Goal: Find specific page/section: Find specific page/section

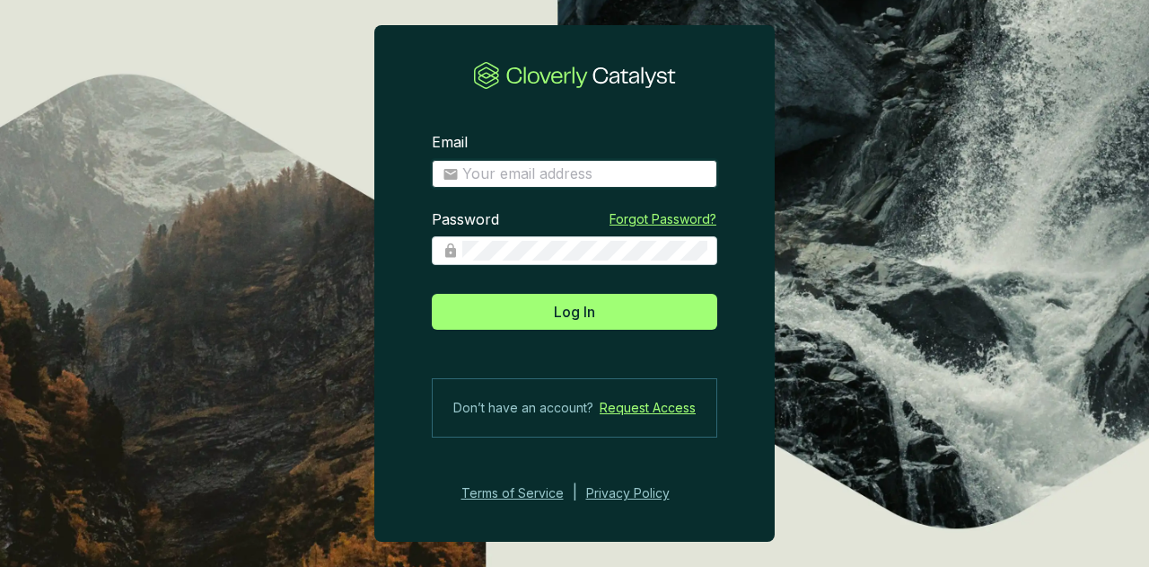
click at [501, 166] on input "Email" at bounding box center [584, 174] width 244 height 20
type input "[EMAIL_ADDRESS][DOMAIN_NAME]"
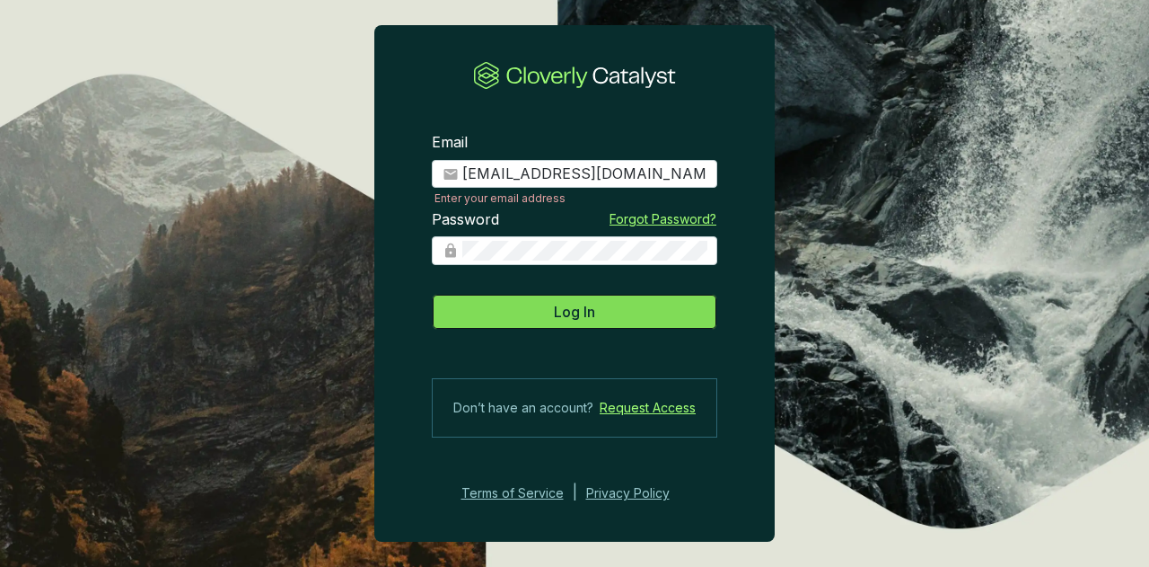
click at [610, 312] on button "Log In" at bounding box center [575, 312] width 286 height 36
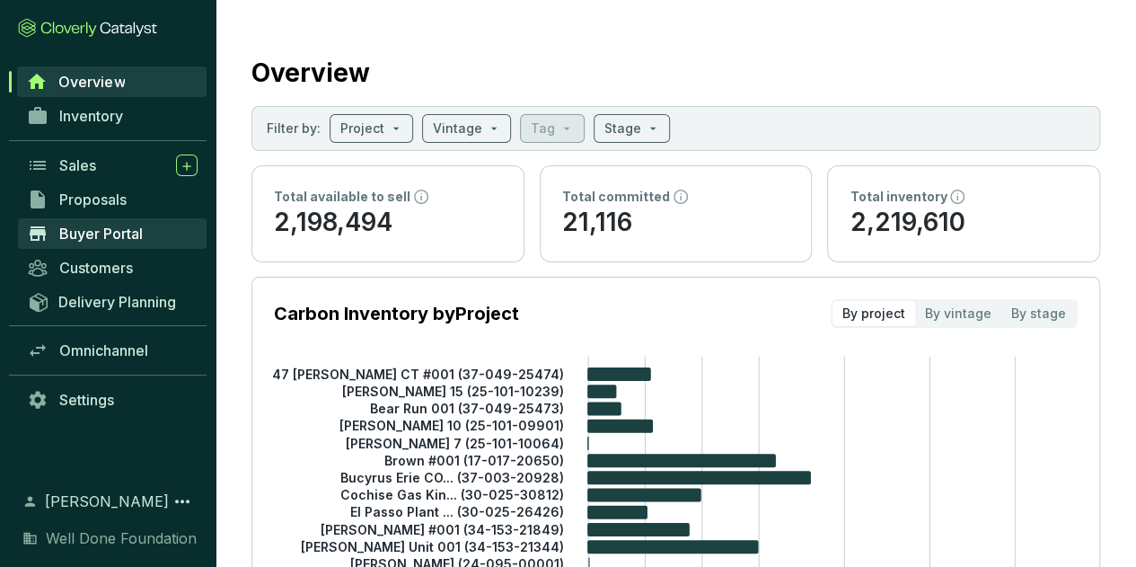
click at [126, 233] on span "Buyer Portal" at bounding box center [101, 233] width 84 height 18
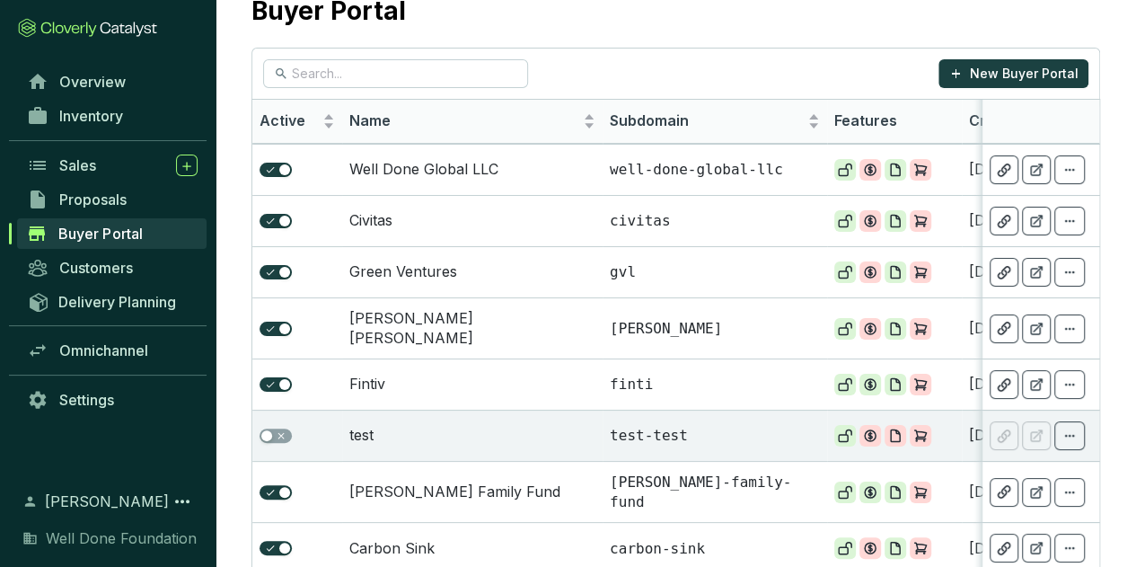
scroll to position [72, 0]
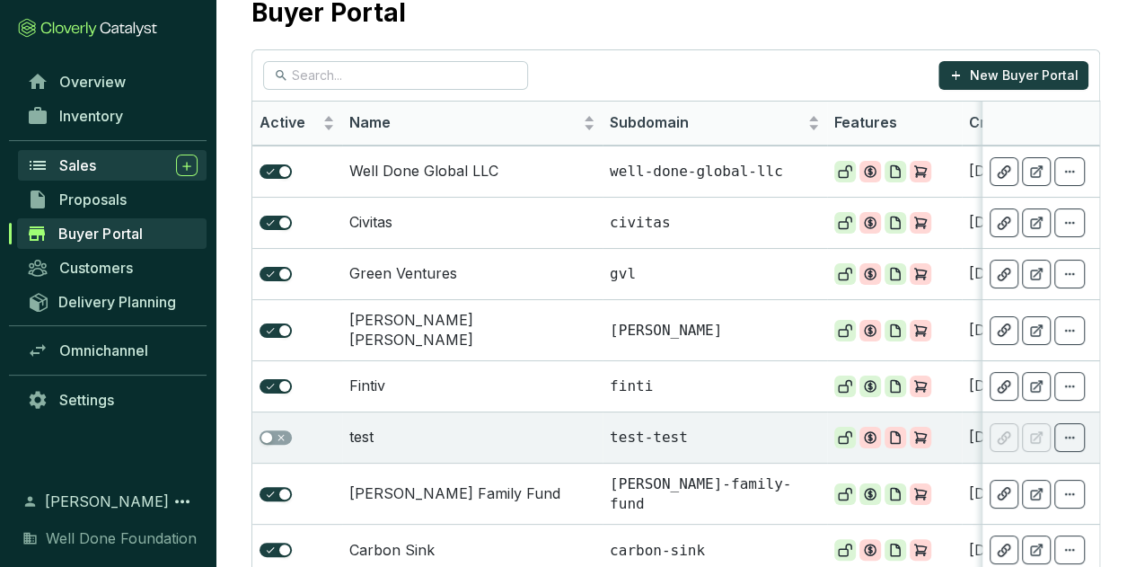
click at [76, 168] on span "Sales" at bounding box center [77, 165] width 37 height 18
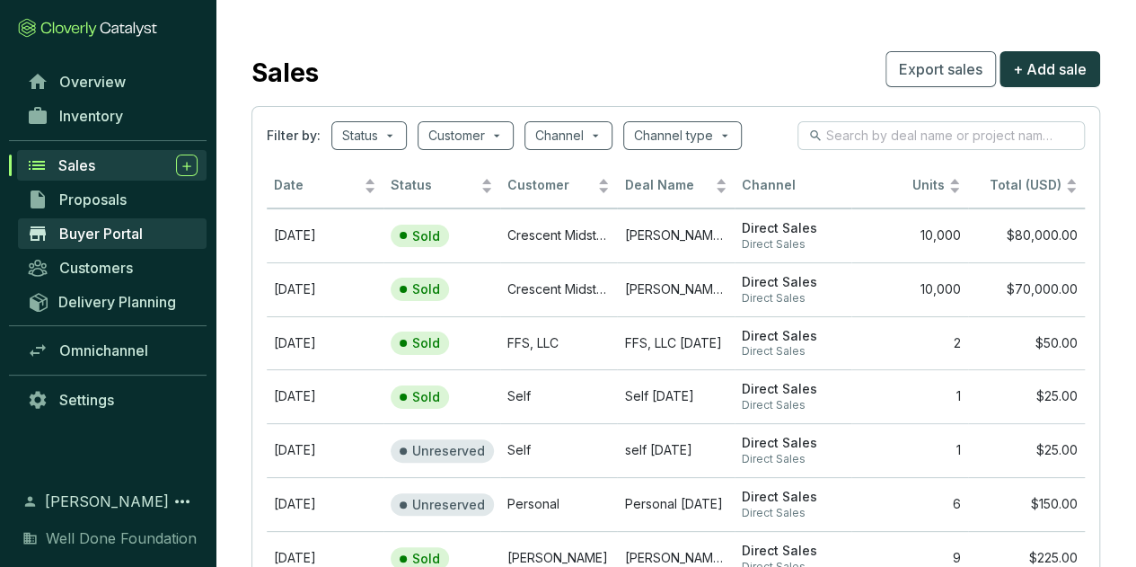
click at [89, 240] on span "Buyer Portal" at bounding box center [101, 233] width 84 height 18
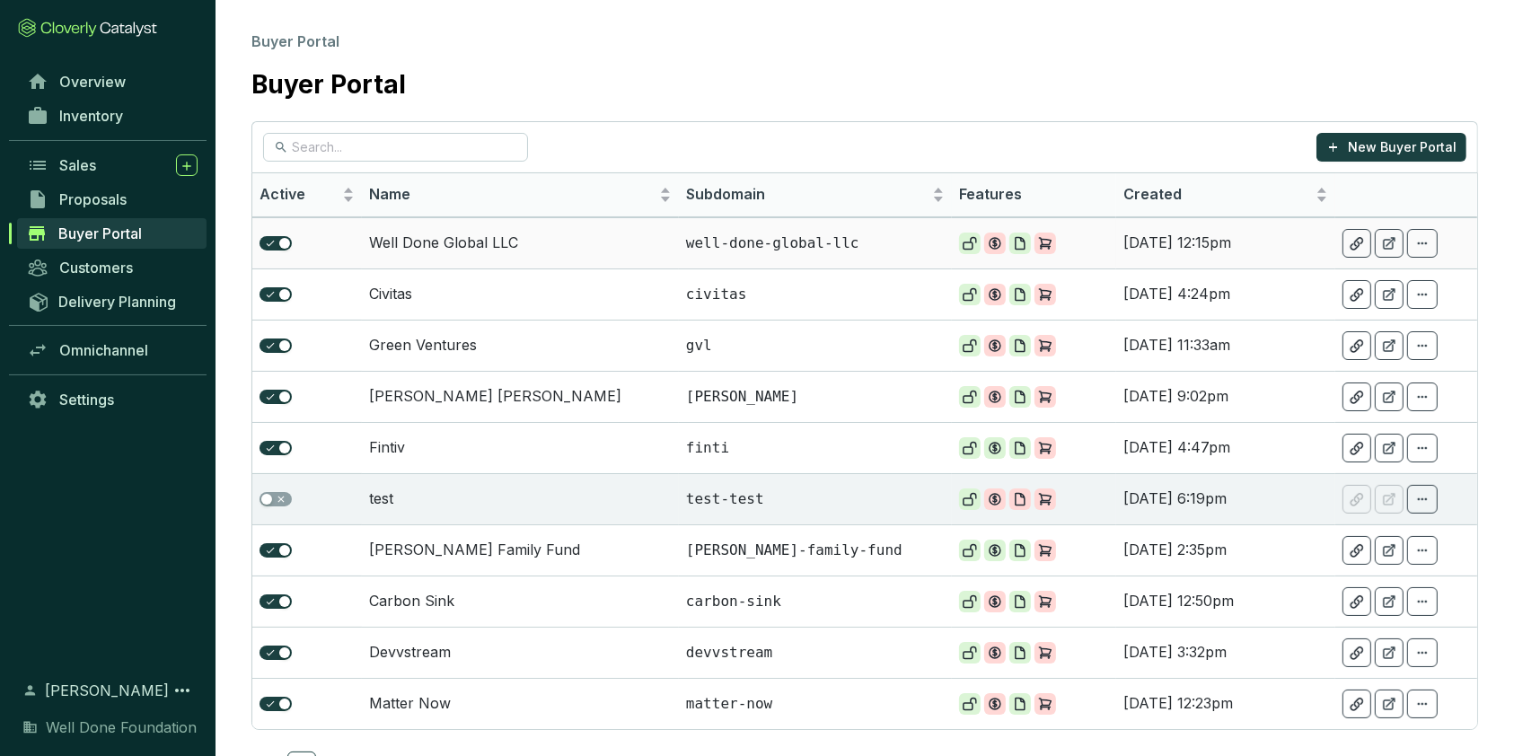
click at [481, 244] on td "Well Done Global LLC" at bounding box center [520, 242] width 317 height 51
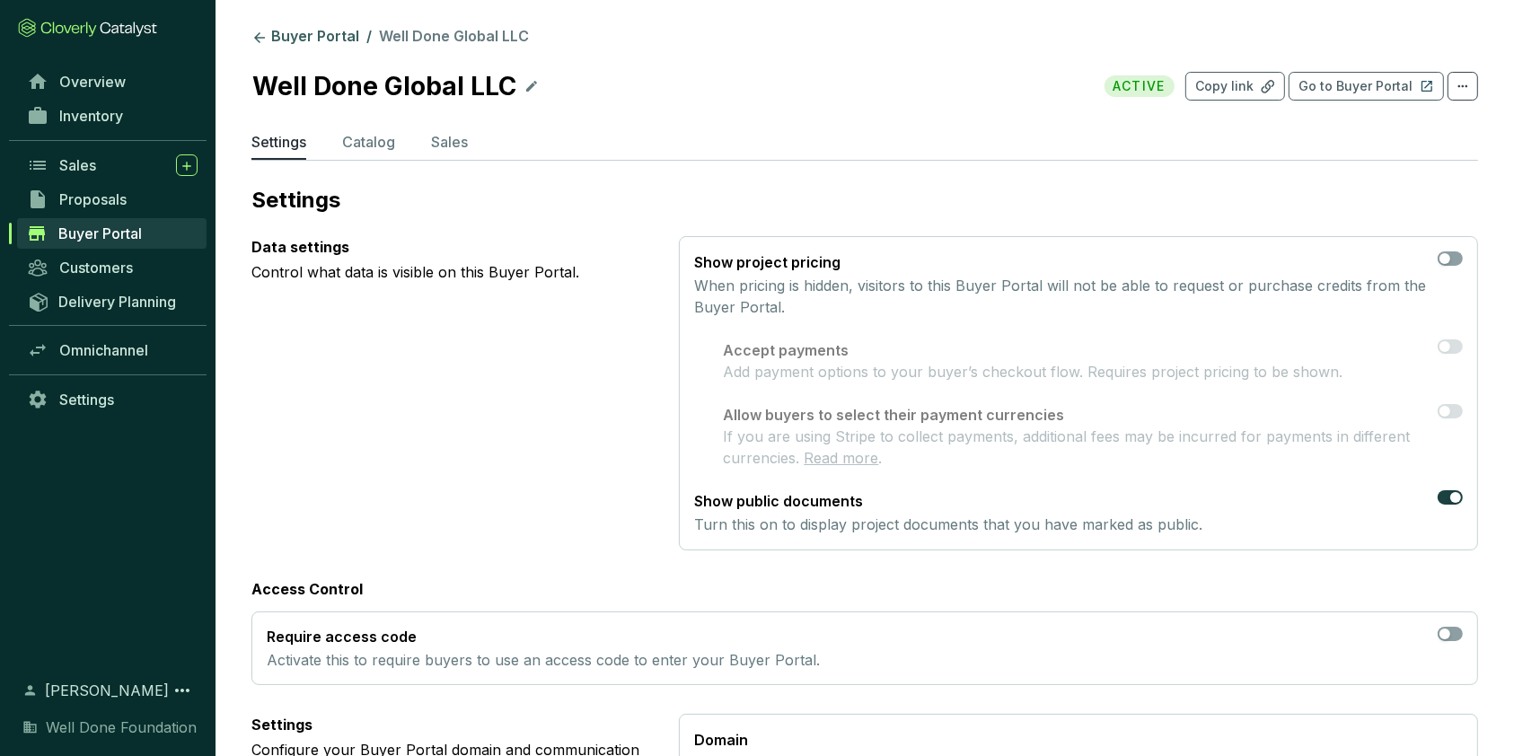
click at [103, 240] on span "Buyer Portal" at bounding box center [100, 233] width 84 height 18
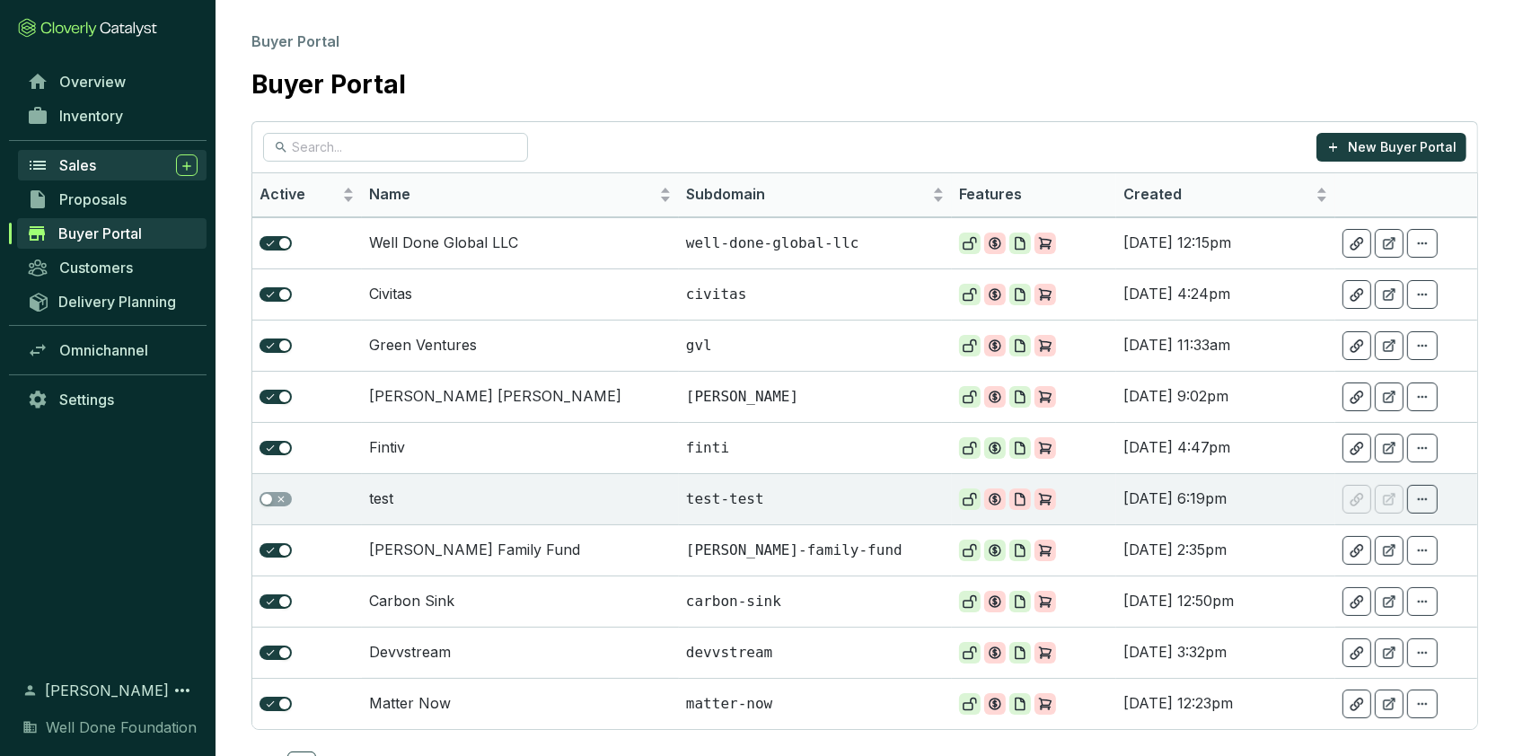
click at [77, 165] on span "Sales" at bounding box center [77, 165] width 37 height 18
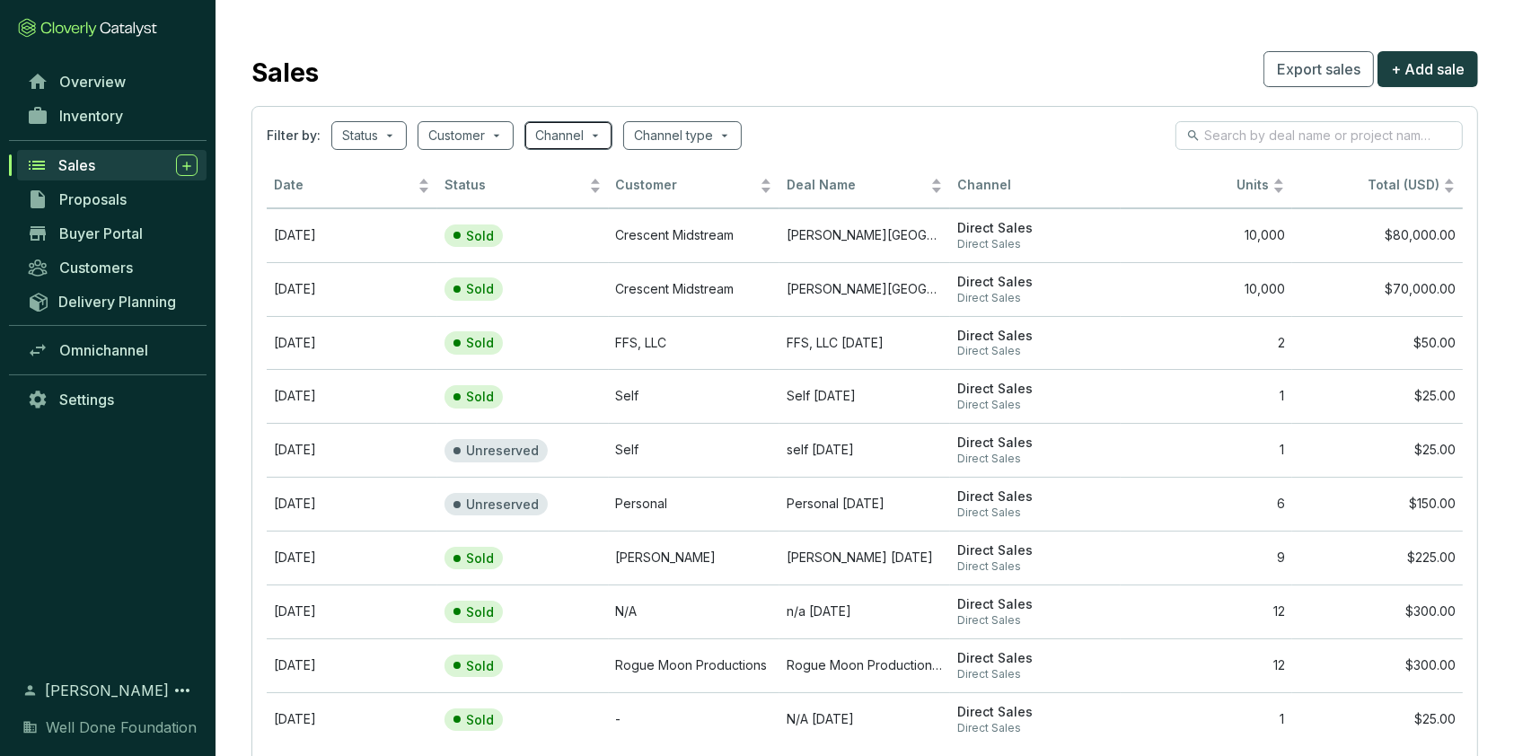
click at [599, 140] on span at bounding box center [568, 135] width 66 height 27
click at [666, 134] on input "search" at bounding box center [673, 135] width 79 height 27
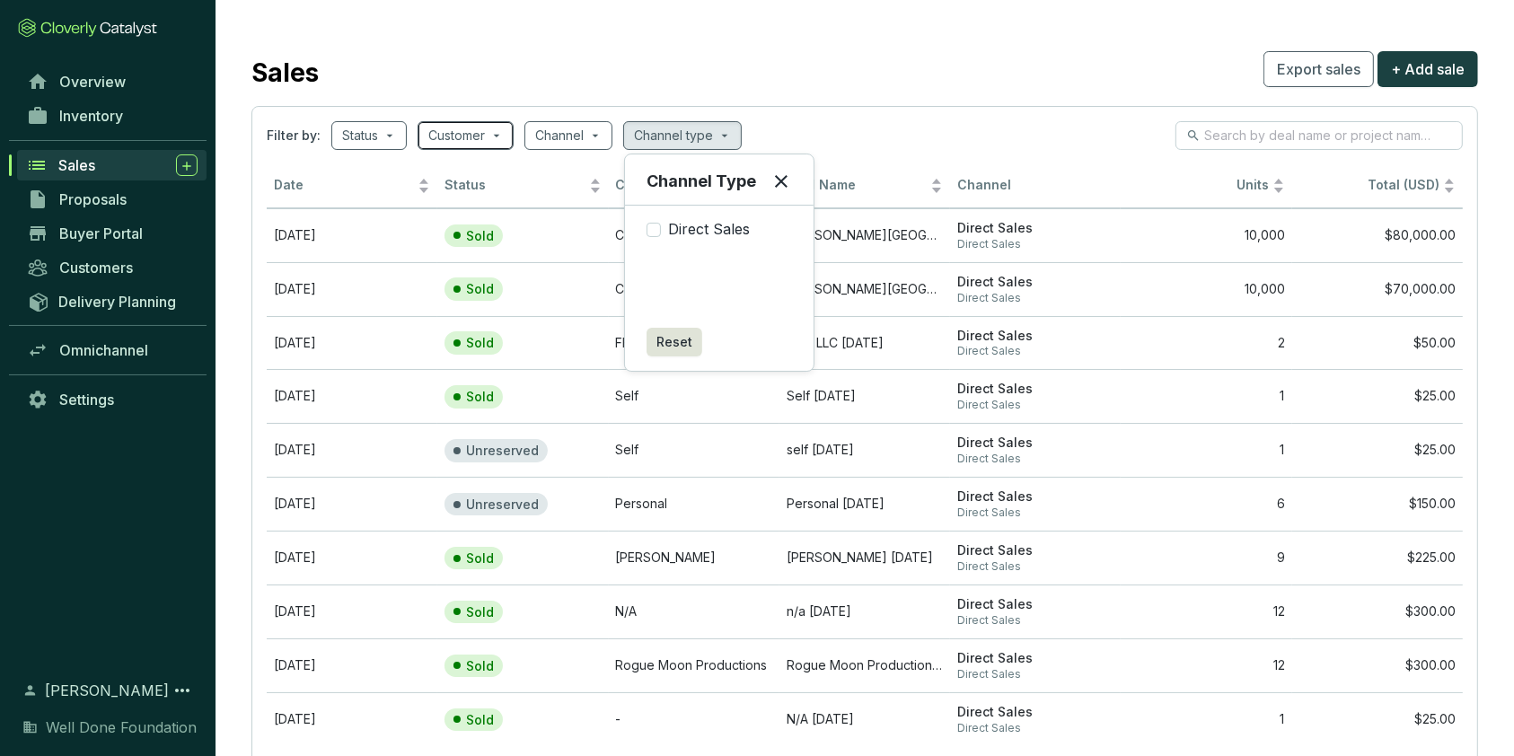
click at [488, 131] on span at bounding box center [465, 135] width 75 height 27
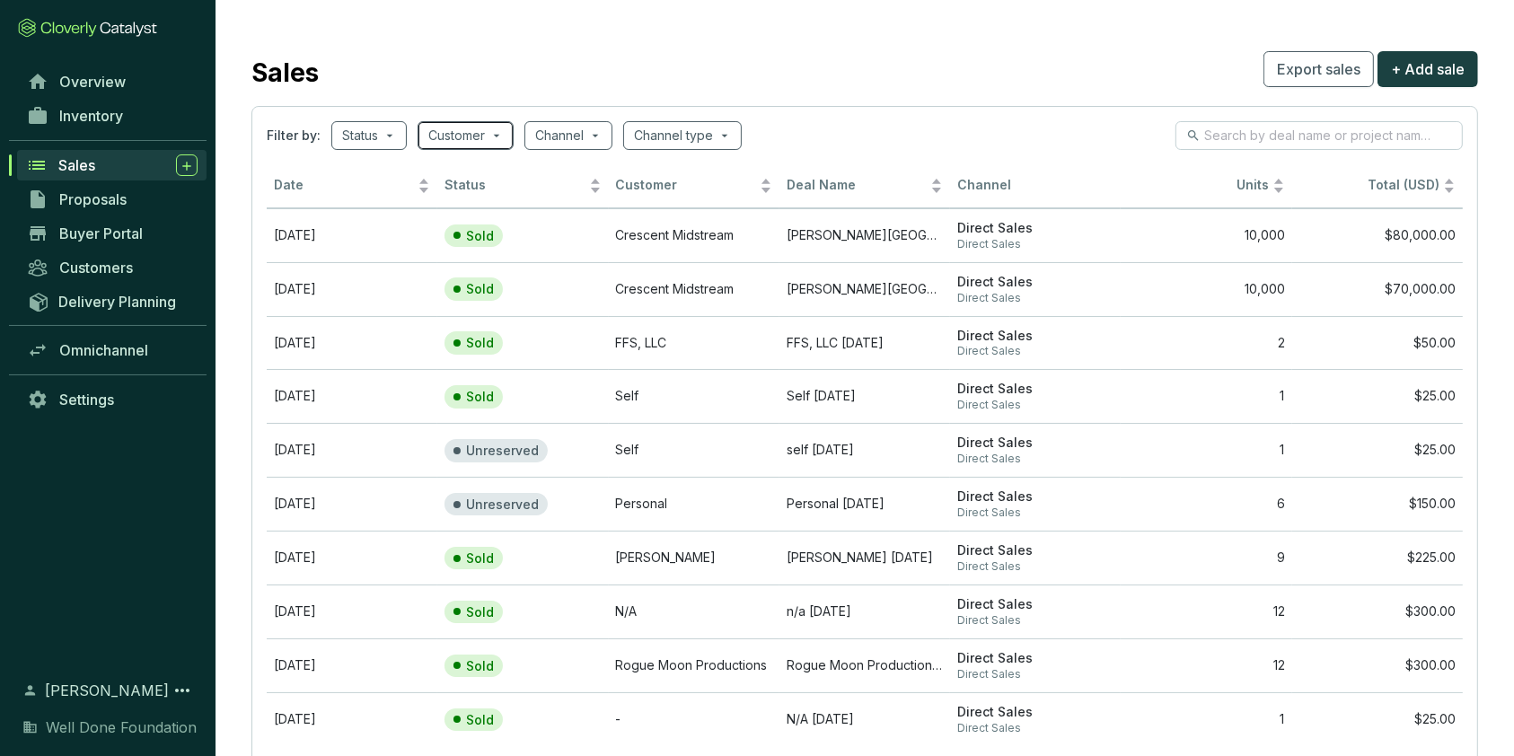
click at [488, 132] on span at bounding box center [465, 135] width 75 height 27
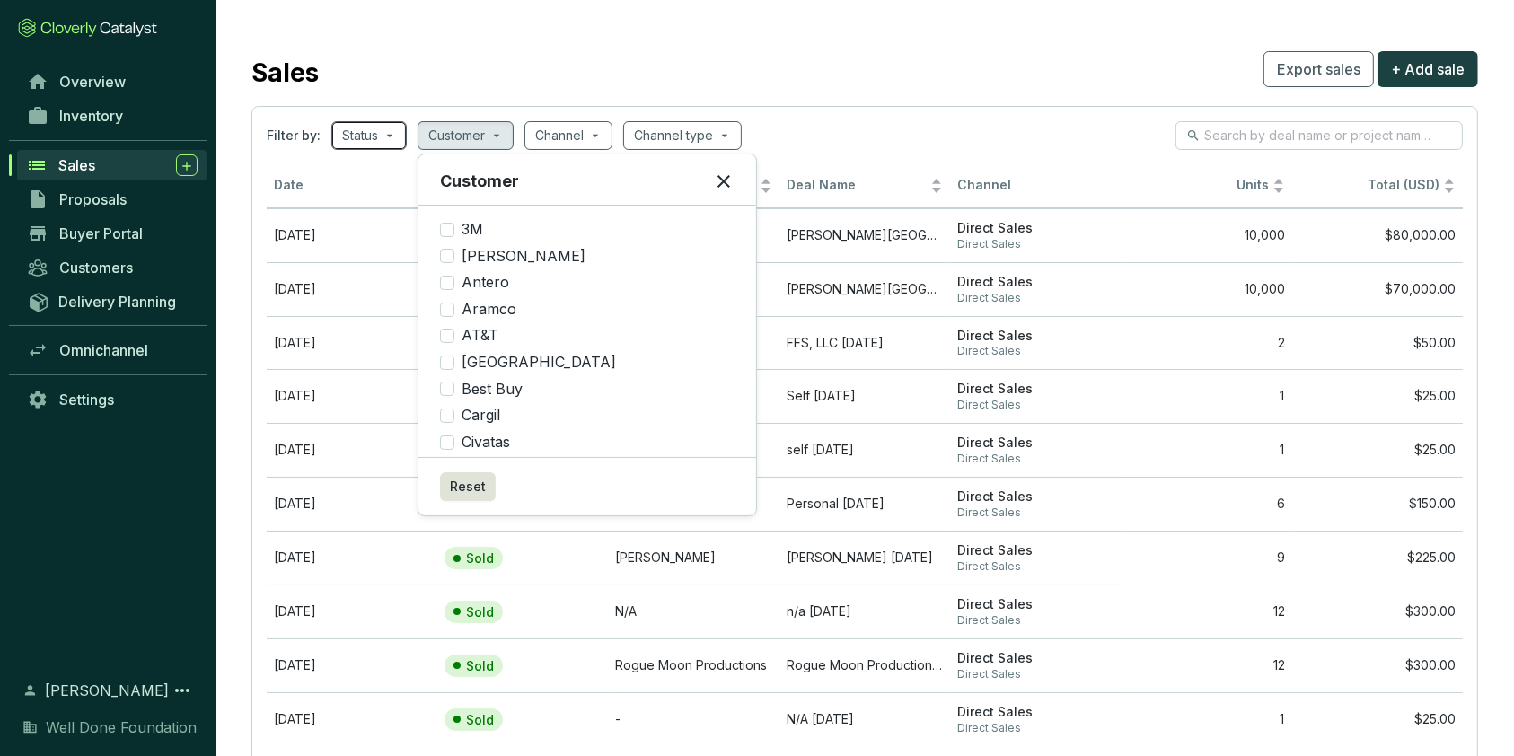
click at [383, 143] on span at bounding box center [369, 135] width 54 height 27
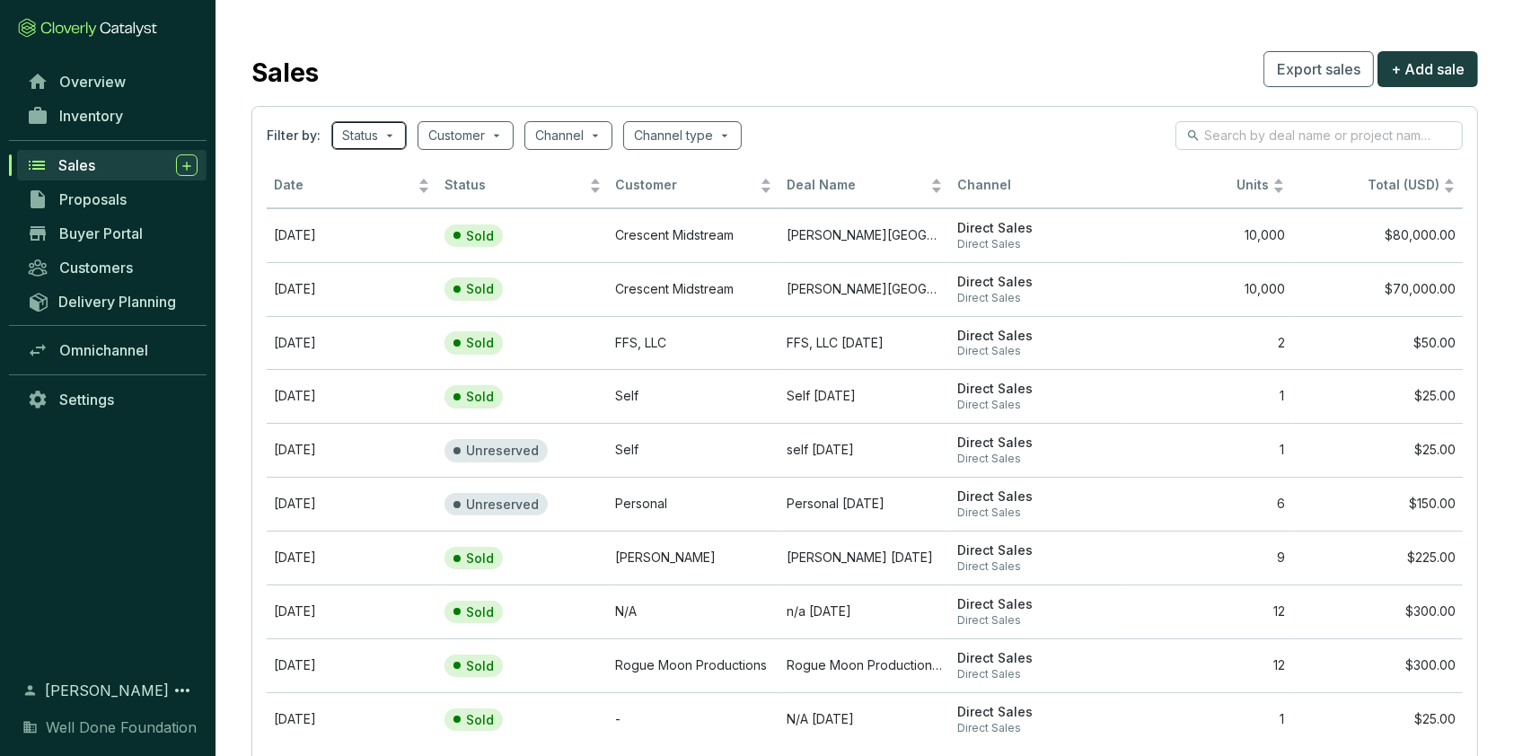
click at [383, 143] on span at bounding box center [369, 135] width 54 height 27
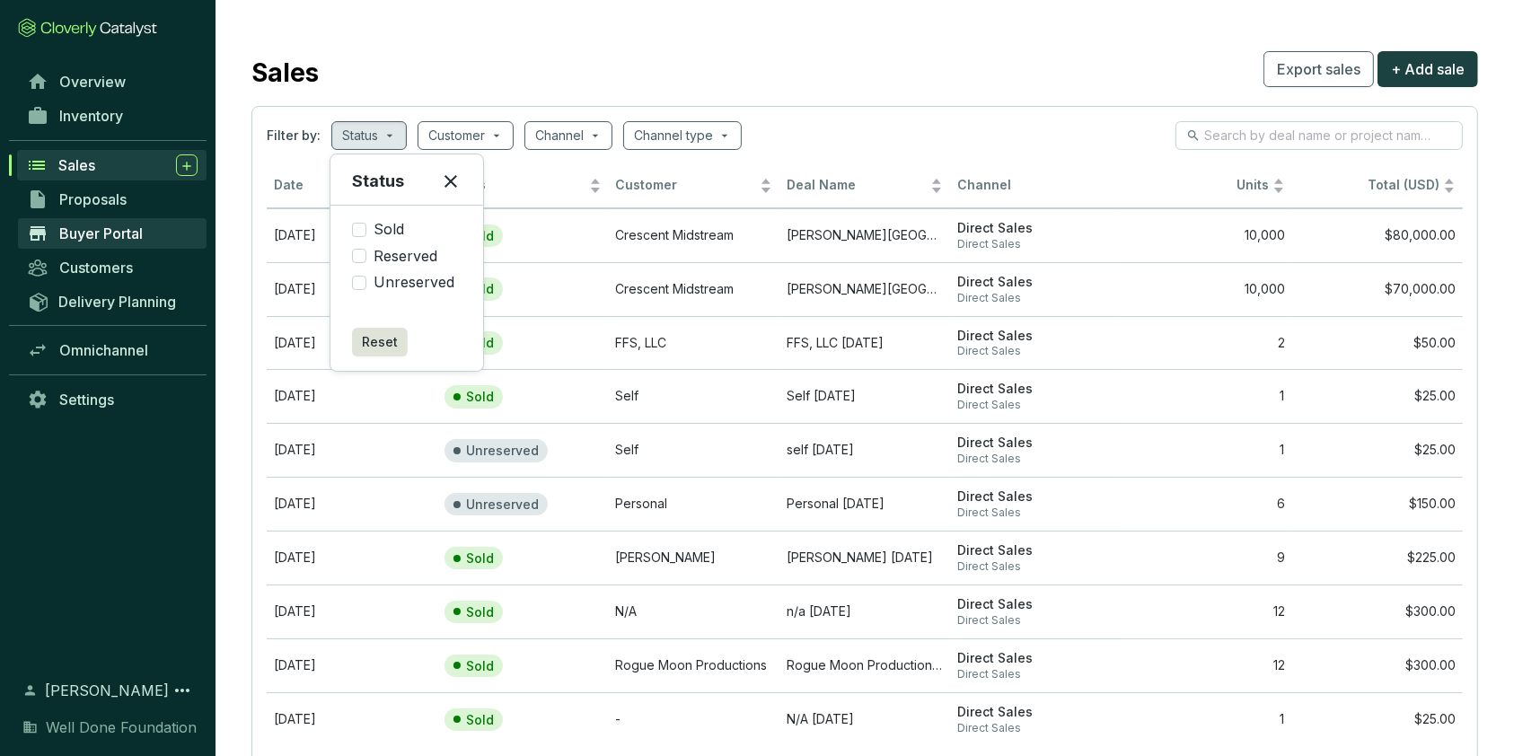
click at [111, 225] on span "Buyer Portal" at bounding box center [101, 233] width 84 height 18
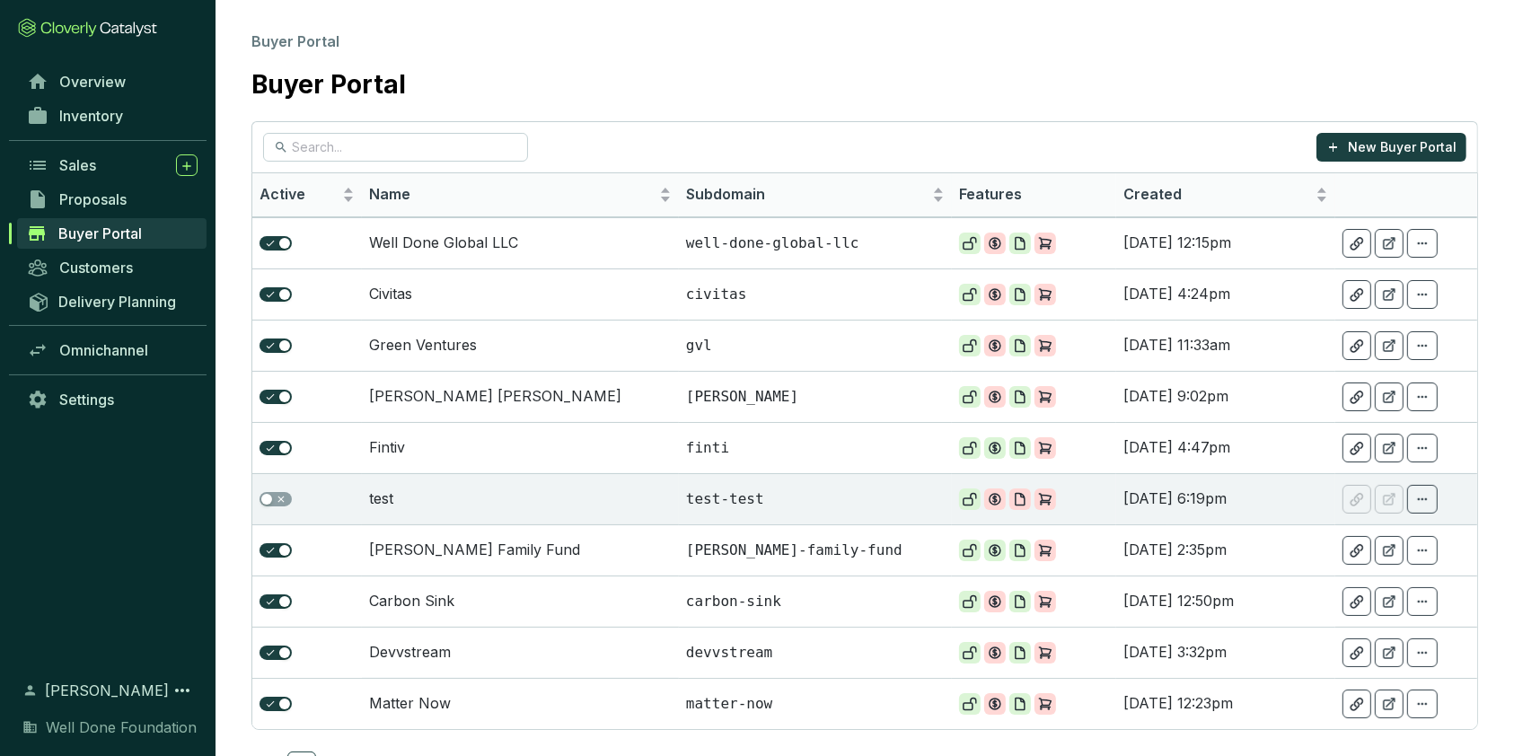
click at [82, 231] on span "Buyer Portal" at bounding box center [100, 233] width 84 height 18
click at [81, 169] on span "Sales" at bounding box center [77, 165] width 37 height 18
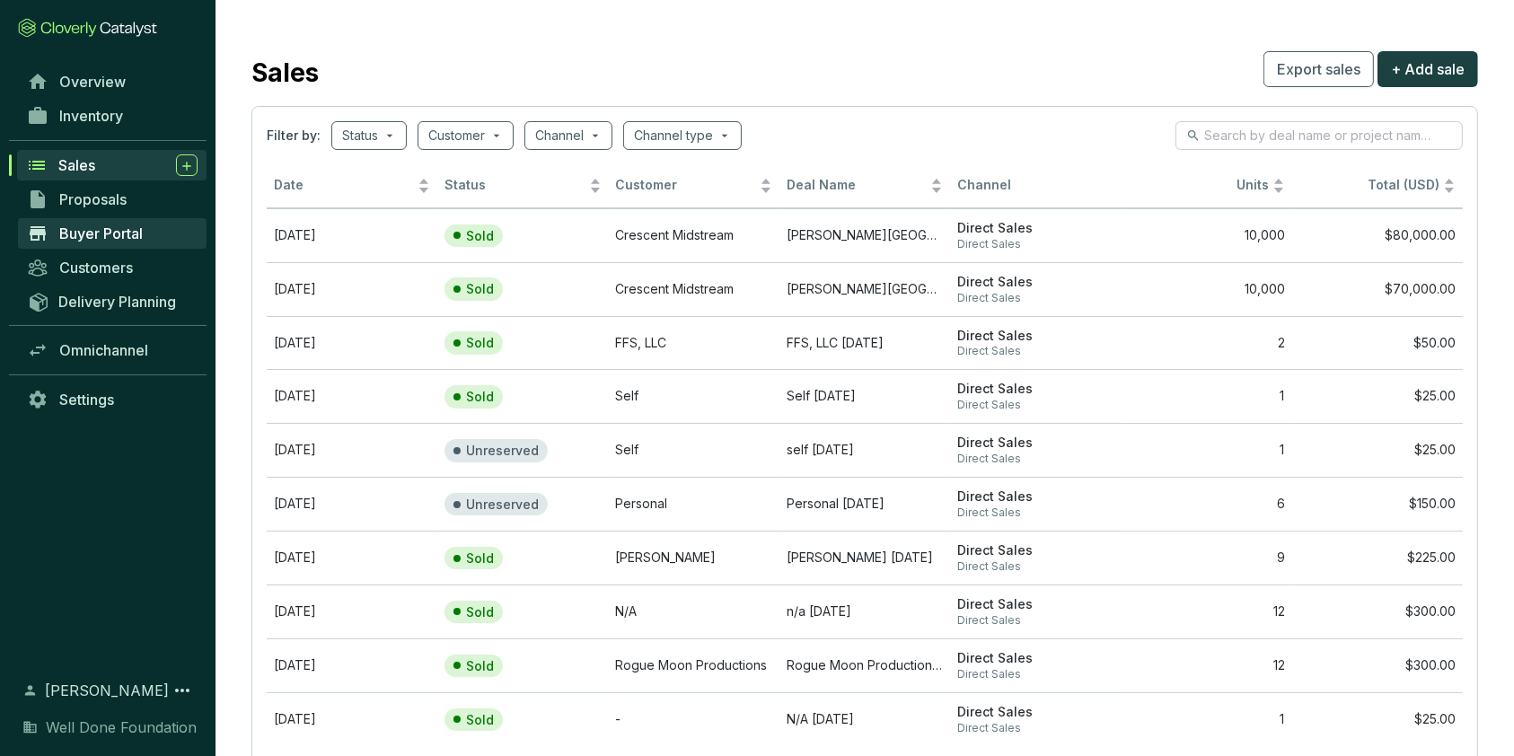
click at [122, 232] on span "Buyer Portal" at bounding box center [101, 233] width 84 height 18
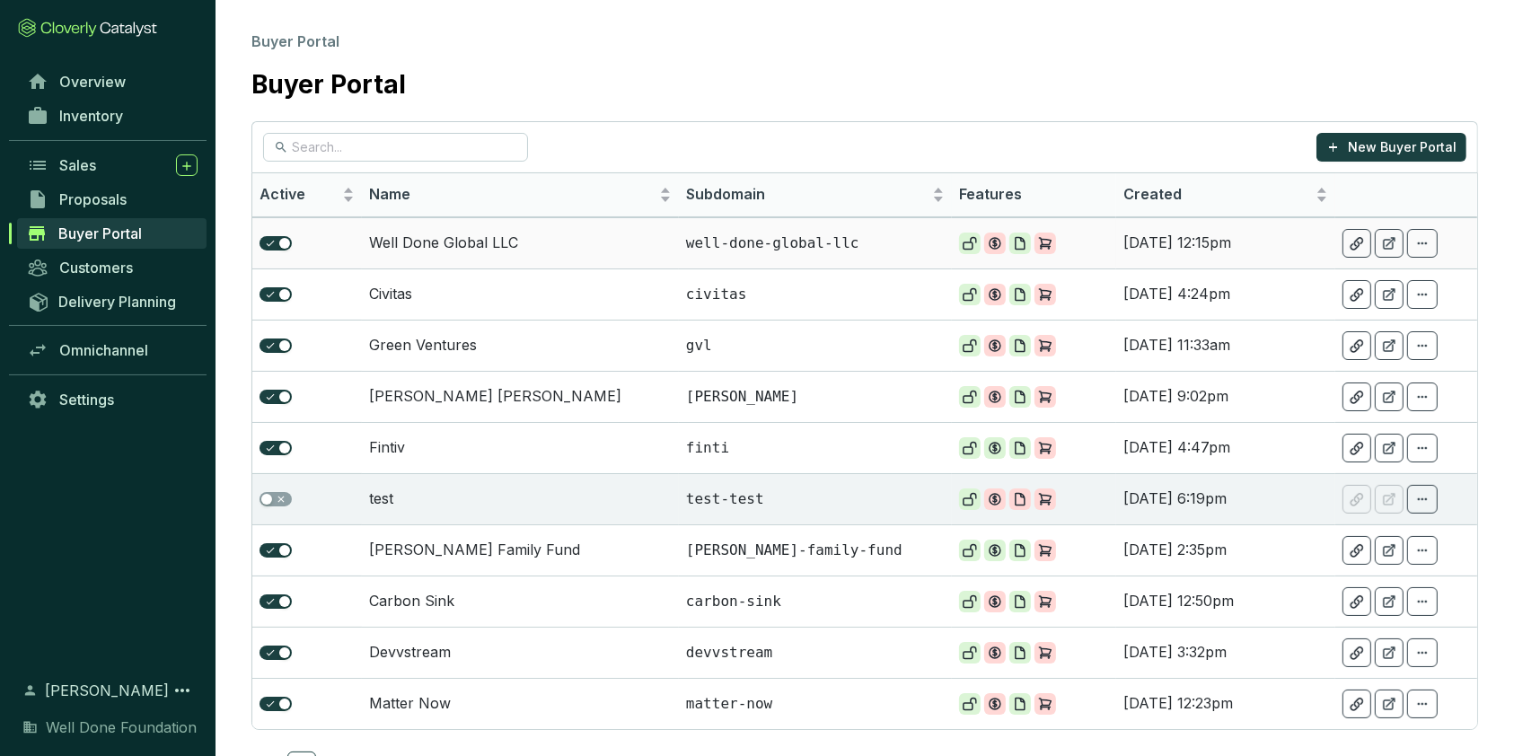
click at [421, 239] on td "Well Done Global LLC" at bounding box center [520, 242] width 317 height 51
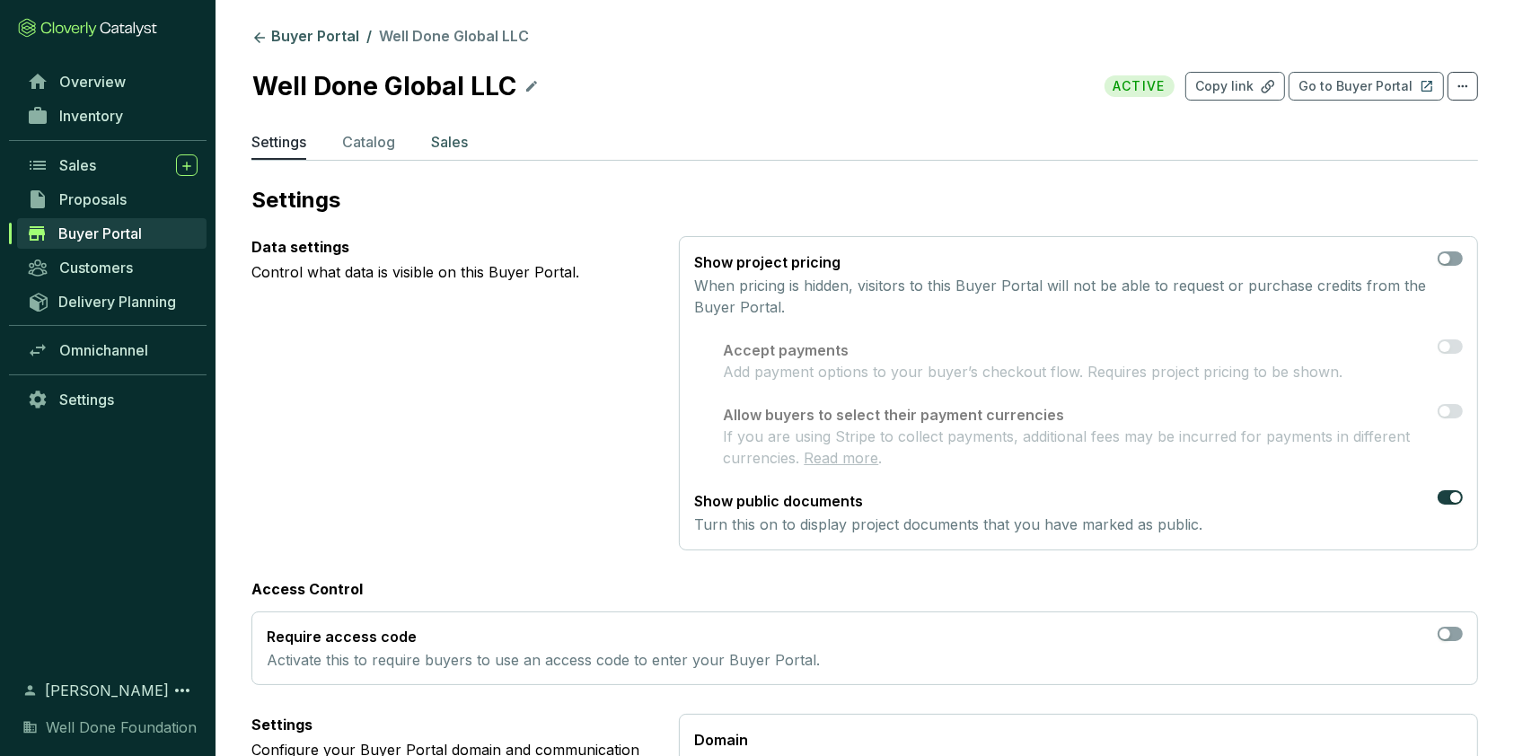
click at [452, 135] on p "Sales" at bounding box center [449, 142] width 37 height 22
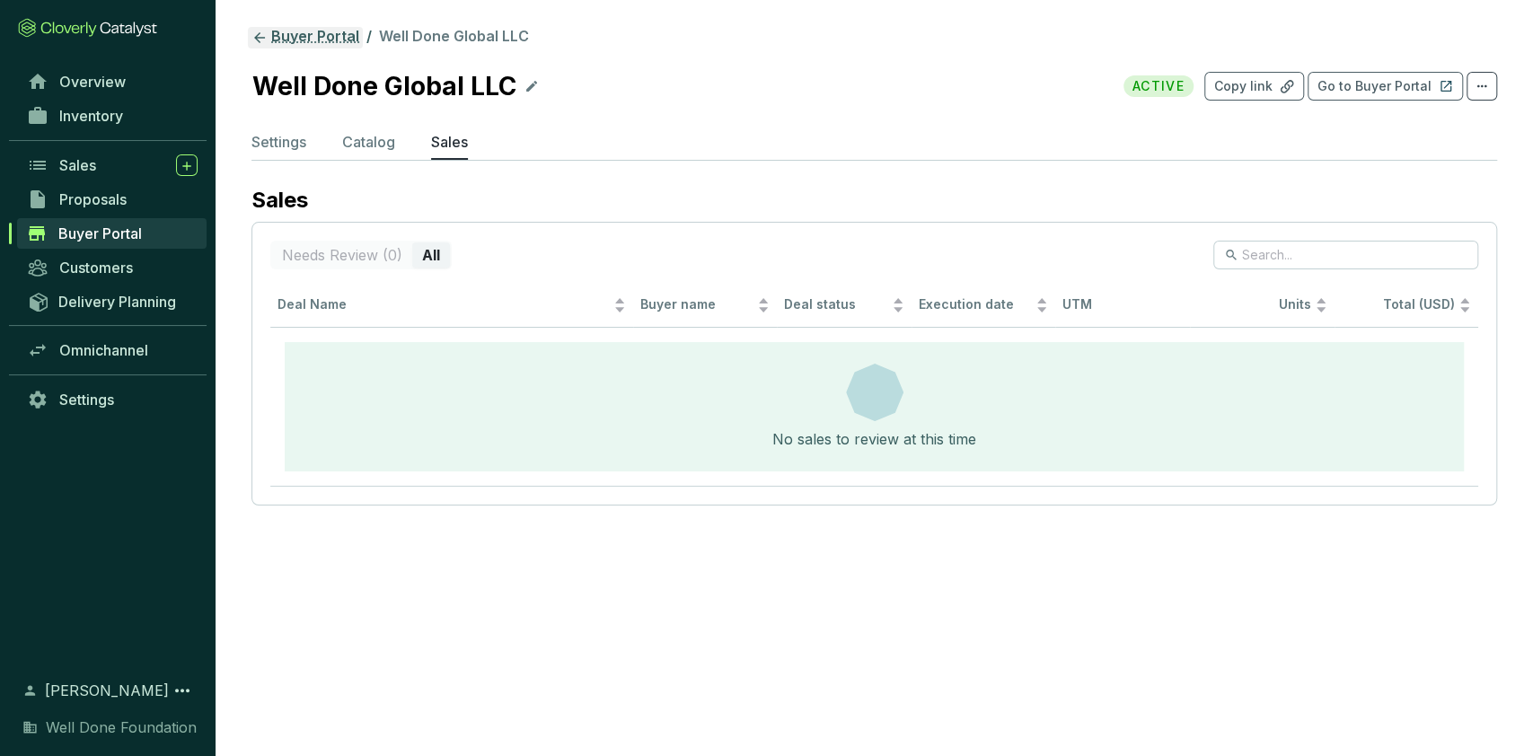
click at [281, 37] on link "Buyer Portal" at bounding box center [305, 38] width 115 height 22
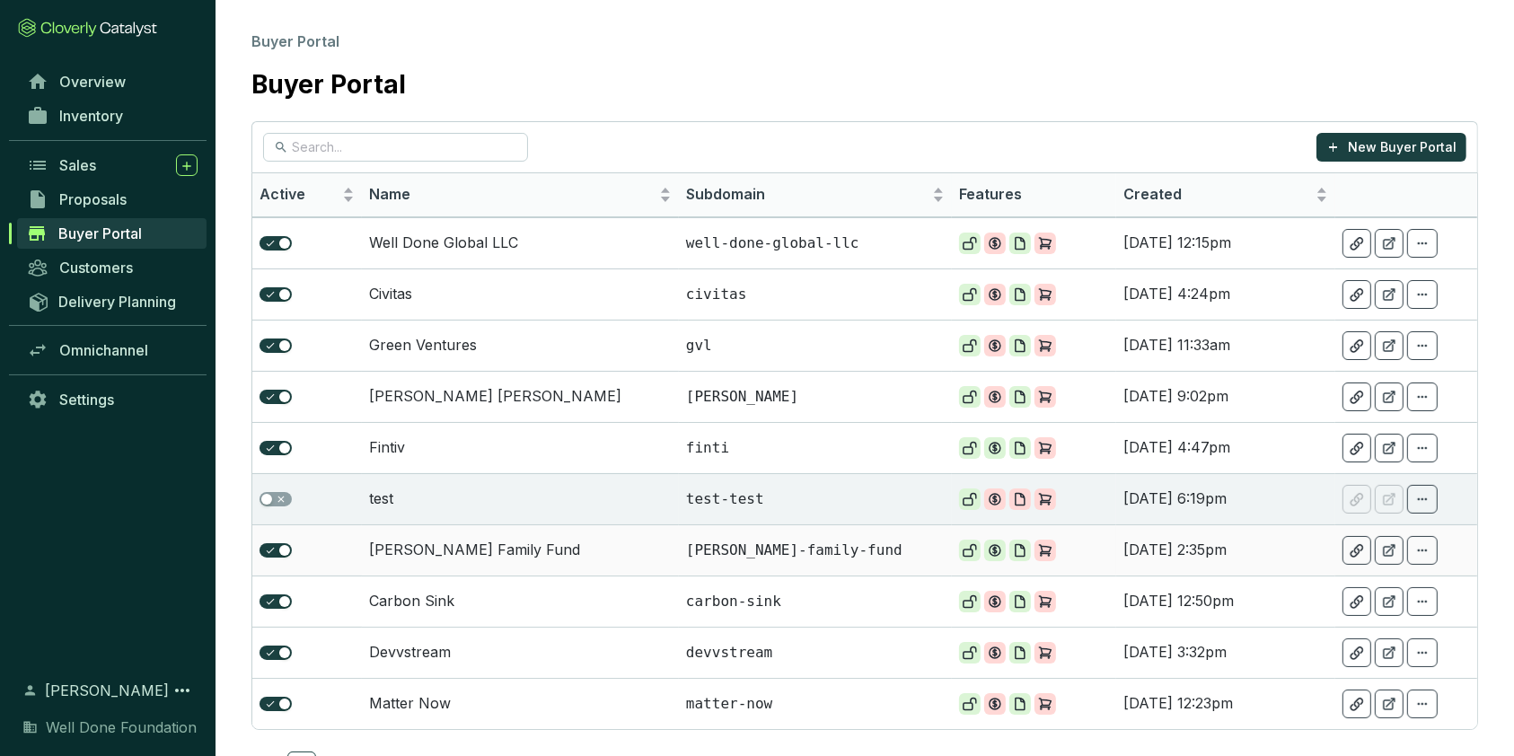
scroll to position [51, 0]
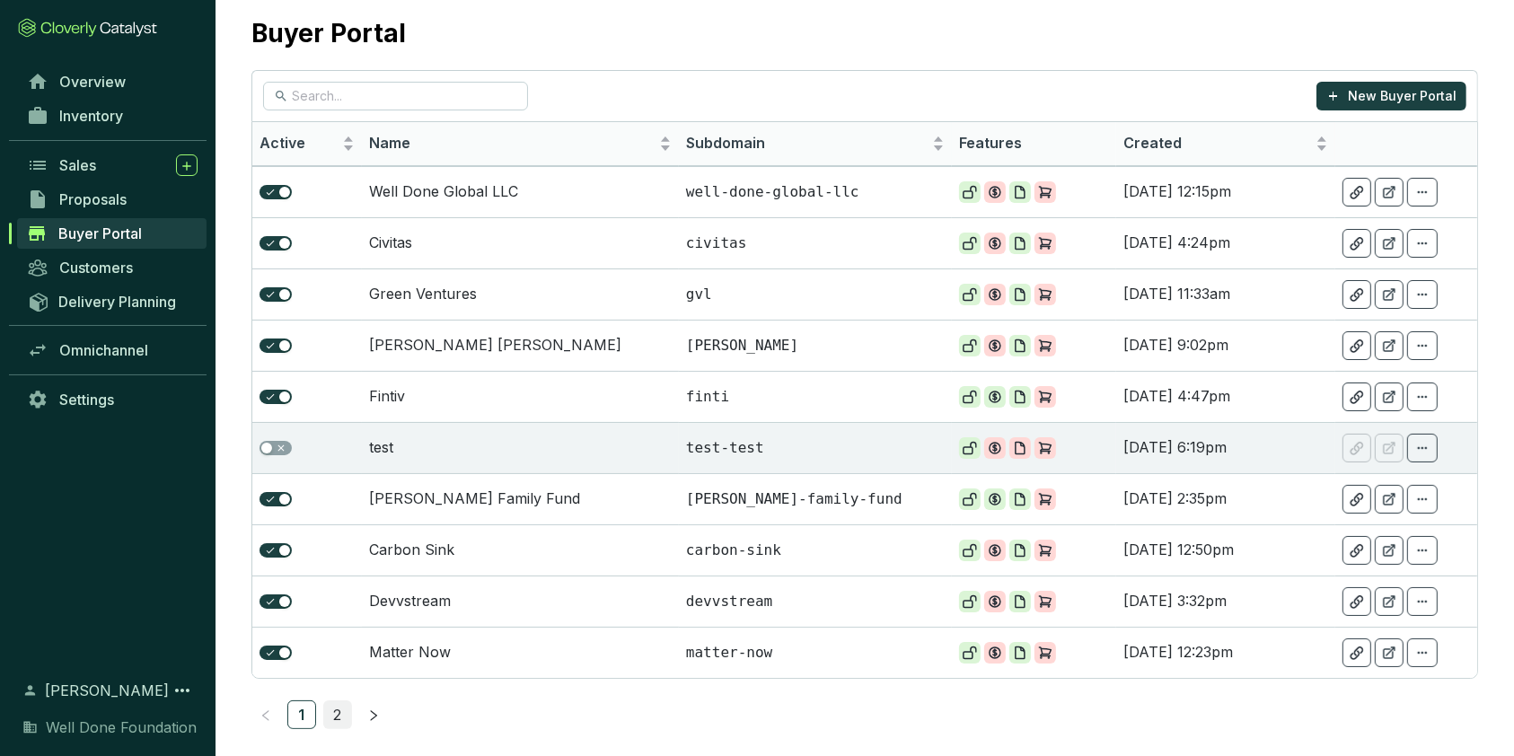
click at [330, 566] on link "2" at bounding box center [337, 714] width 27 height 27
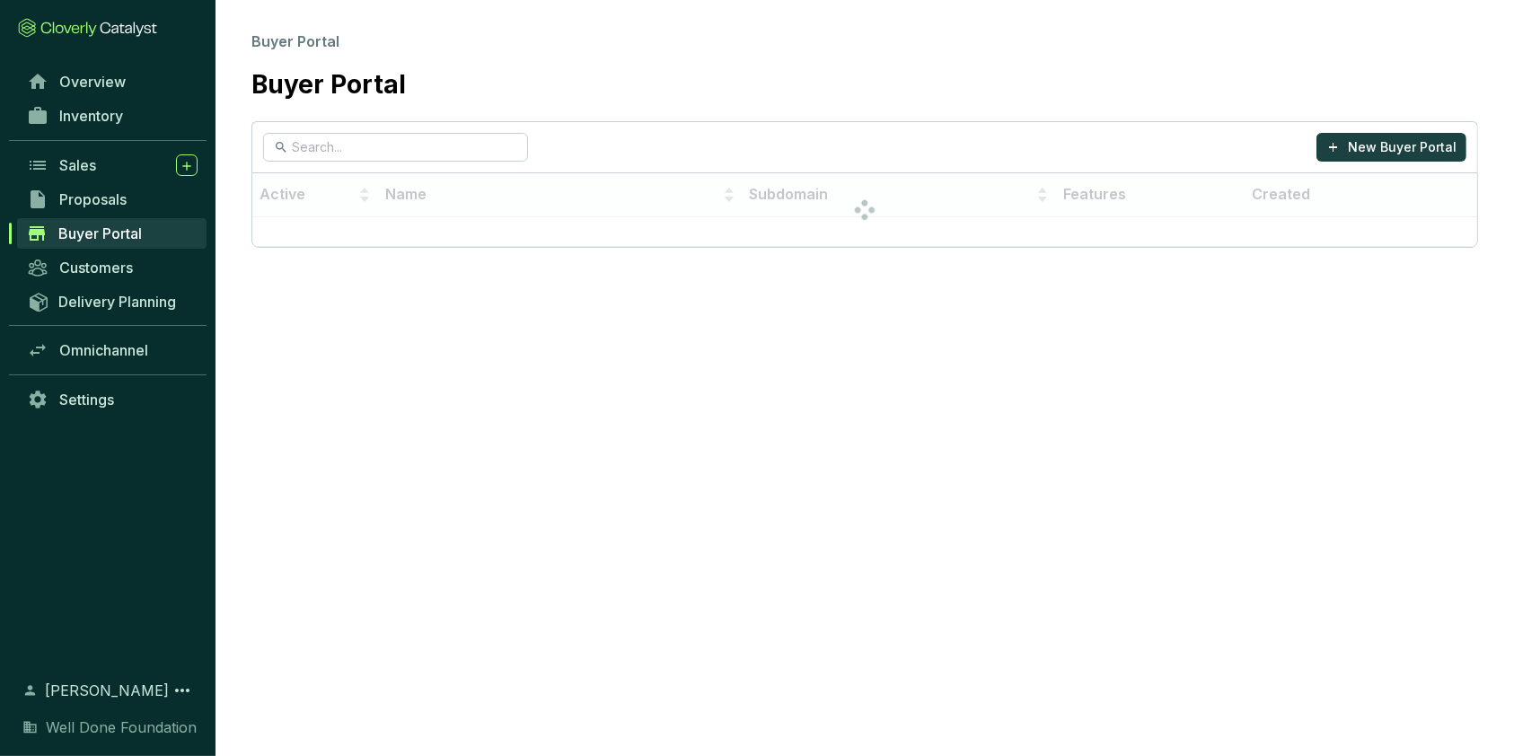
scroll to position [0, 0]
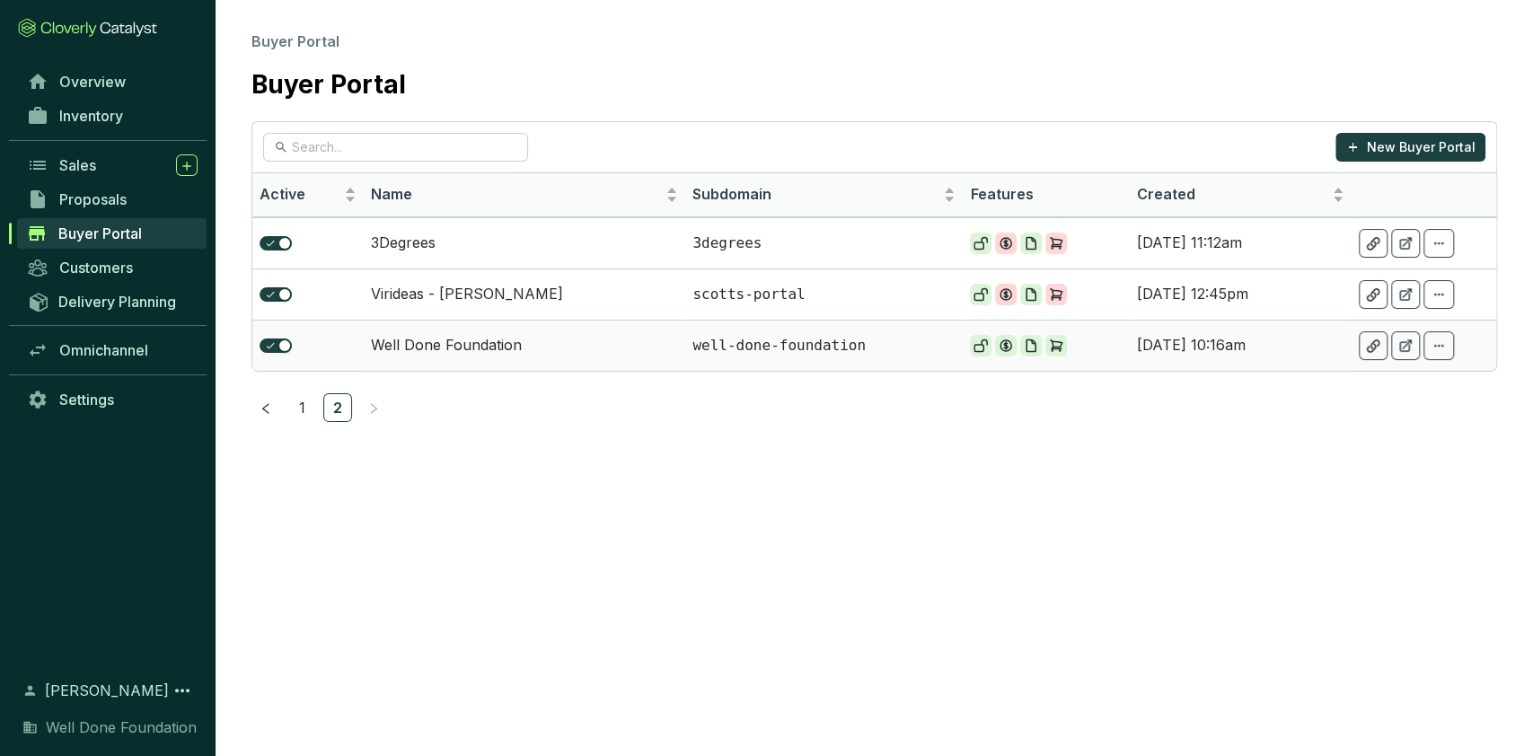
click at [426, 351] on td "Well Done Foundation" at bounding box center [525, 345] width 322 height 51
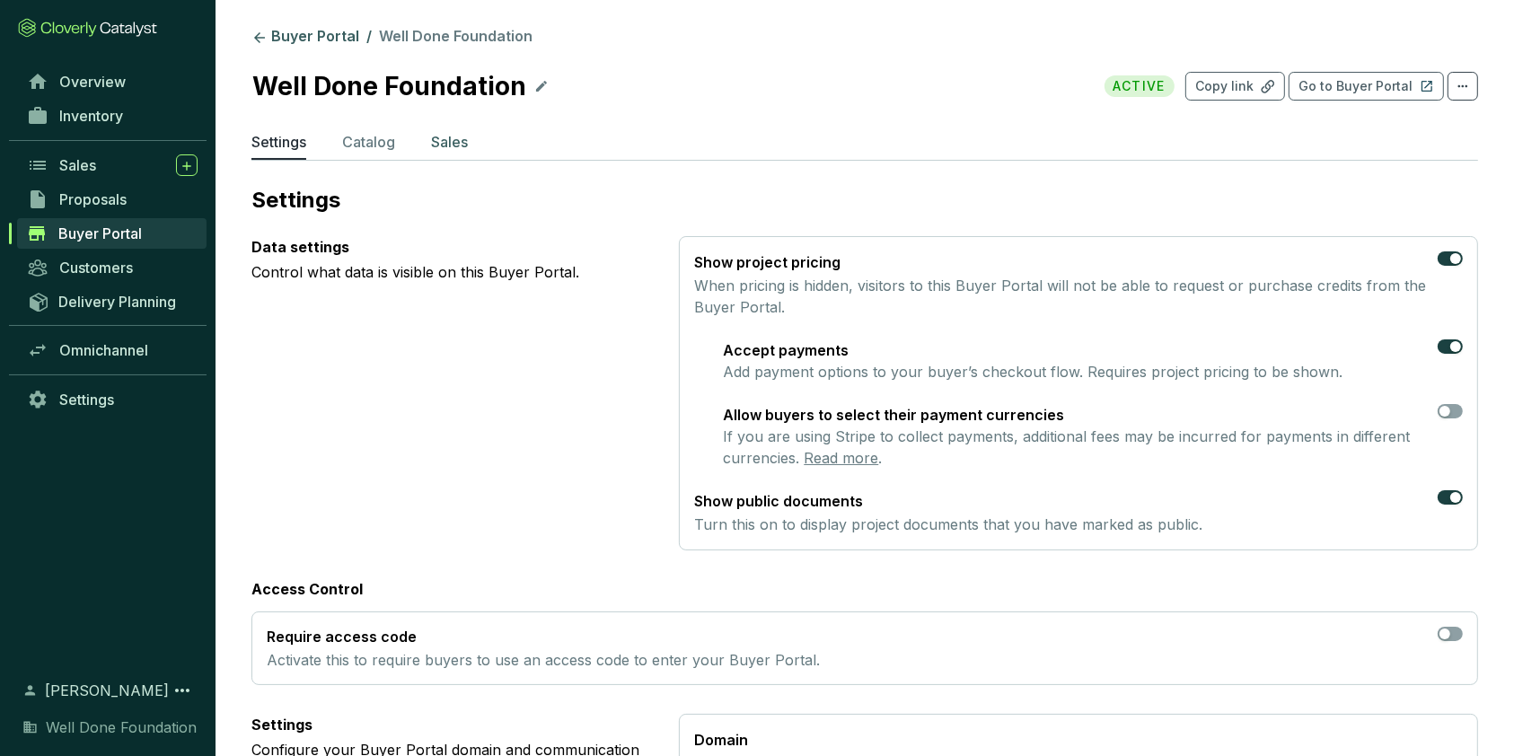
click at [453, 140] on p "Sales" at bounding box center [449, 142] width 37 height 22
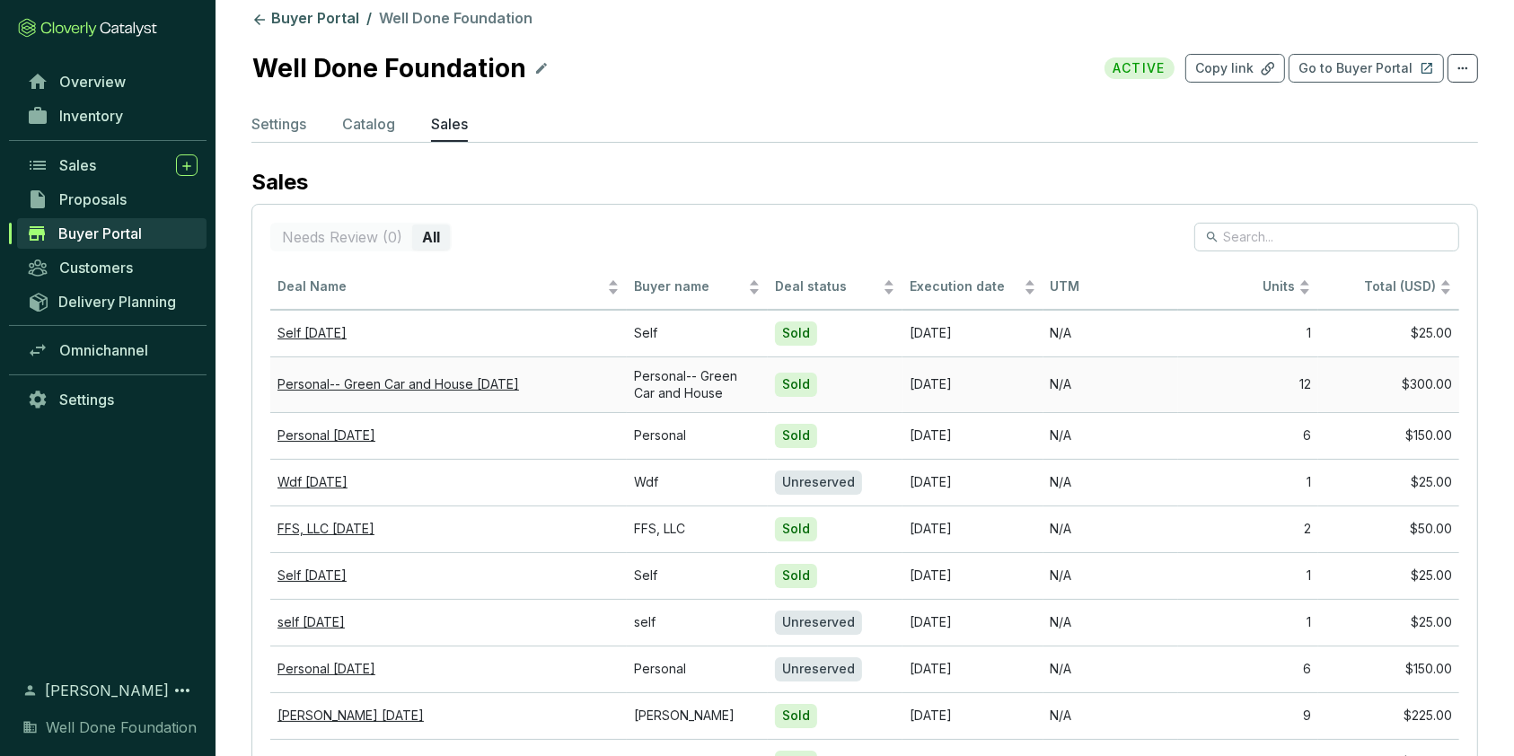
scroll to position [151, 0]
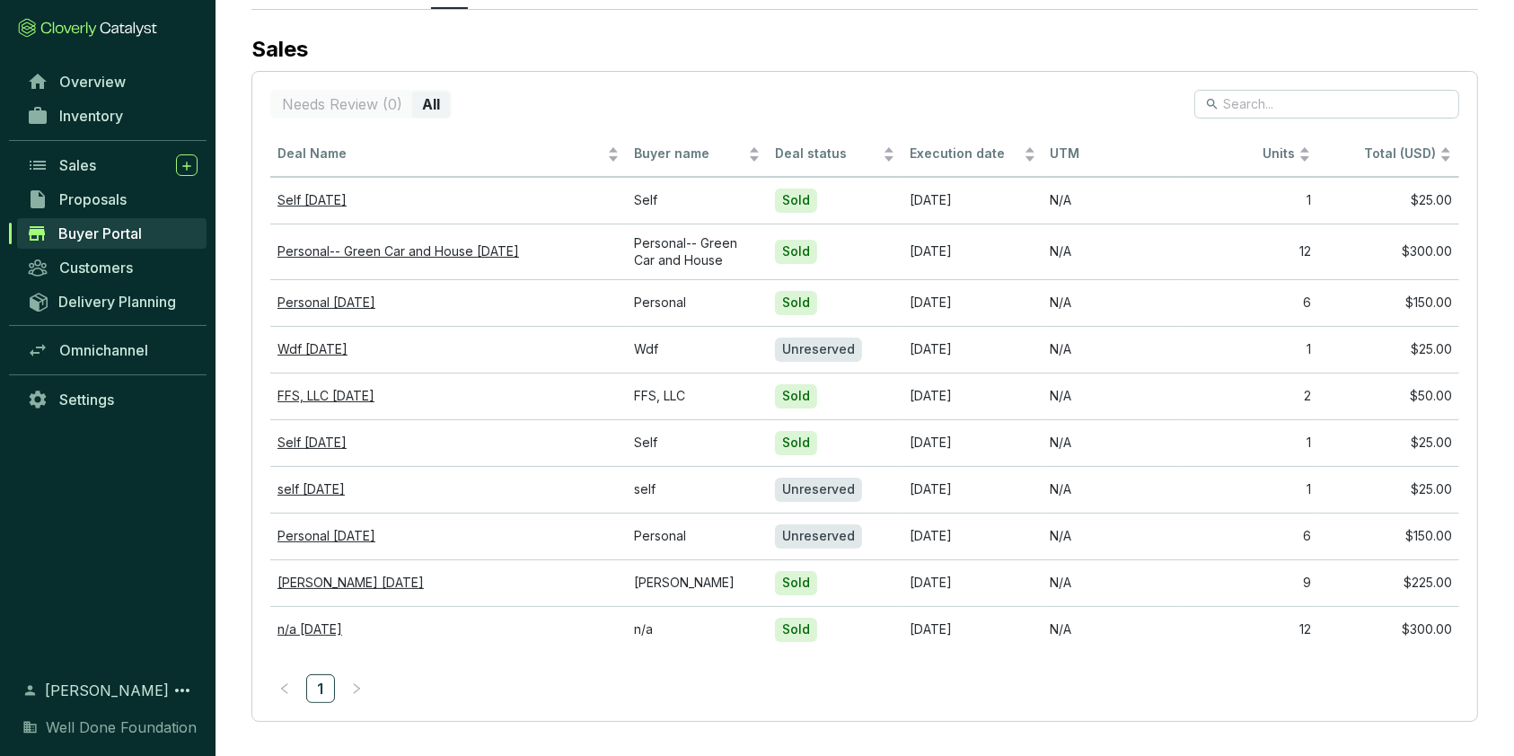
click at [288, 21] on section "Buyer Portal / Well Done Foundation Well Done Foundation ACTIVE Copy link Go to…" at bounding box center [864, 303] width 1298 height 909
drag, startPoint x: 245, startPoint y: 41, endPoint x: 309, endPoint y: 54, distance: 65.0
click at [309, 54] on section "Buyer Portal / Well Done Foundation Well Done Foundation ACTIVE Copy link Go to…" at bounding box center [864, 303] width 1298 height 909
click at [119, 231] on span "Buyer Portal" at bounding box center [100, 233] width 84 height 18
